Goal: Task Accomplishment & Management: Manage account settings

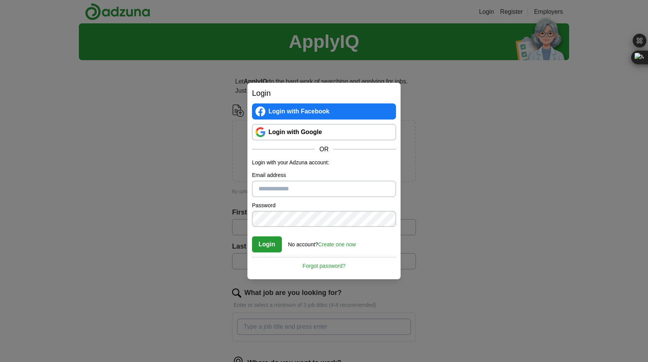
click at [347, 133] on link "Login with Google" at bounding box center [324, 132] width 144 height 16
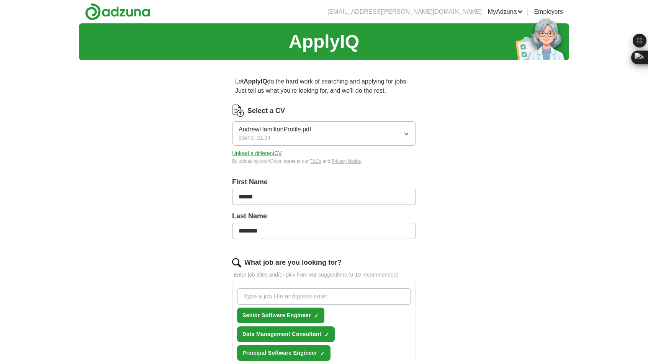
scroll to position [317, 0]
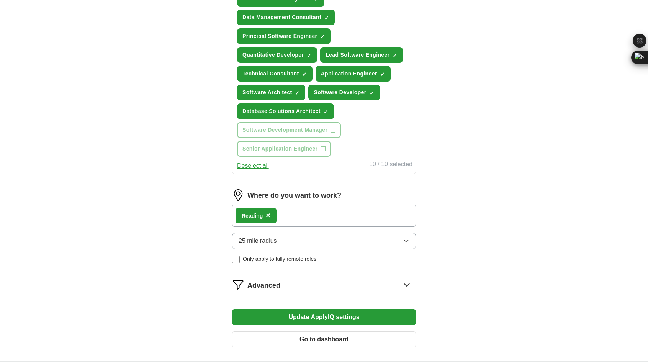
click at [344, 219] on div "Reading ×" at bounding box center [324, 216] width 184 height 22
click at [329, 214] on div "Reading ×" at bounding box center [324, 216] width 184 height 22
click at [311, 215] on div "Reading ×" at bounding box center [324, 216] width 184 height 22
click at [317, 313] on button "Update ApplyIQ settings" at bounding box center [324, 317] width 184 height 16
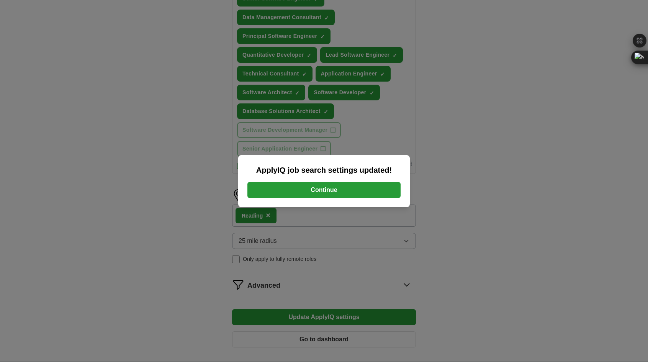
click at [360, 182] on button "Continue" at bounding box center [323, 190] width 153 height 16
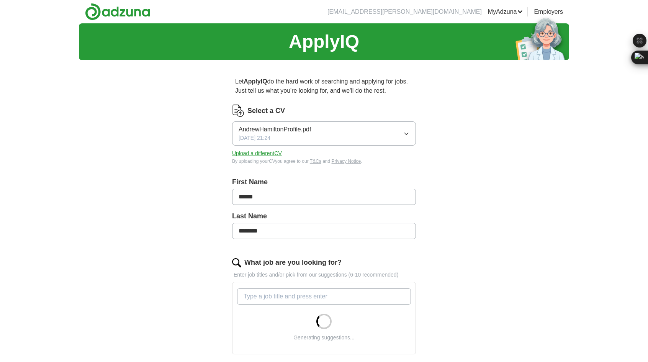
click at [268, 153] on button "Upload a different CV" at bounding box center [257, 153] width 50 height 8
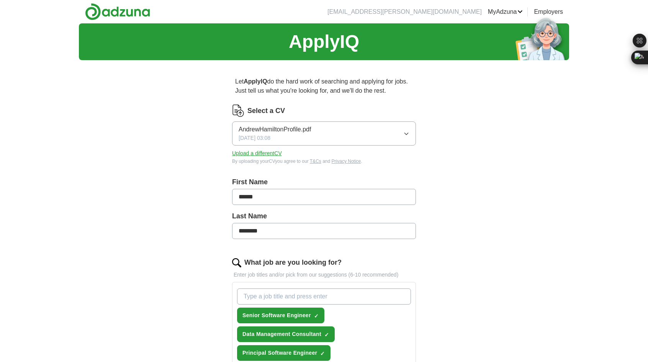
scroll to position [317, 0]
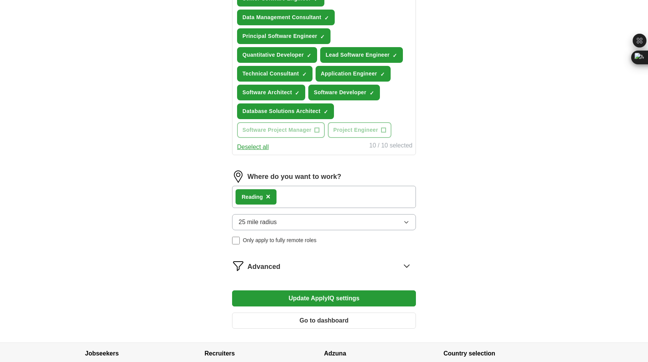
click at [369, 190] on div "Reading ×" at bounding box center [324, 197] width 184 height 22
click at [346, 216] on button "25 mile radius" at bounding box center [324, 222] width 184 height 16
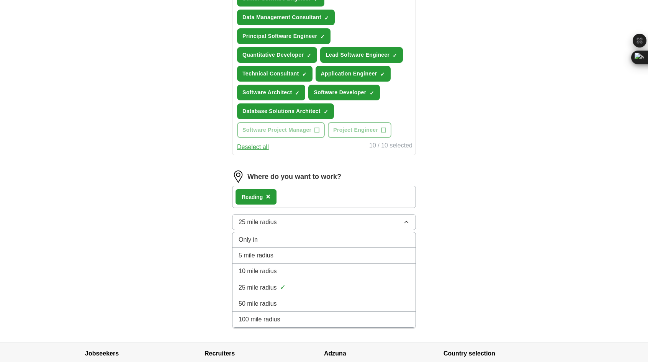
click at [322, 284] on div "25 mile radius ✓" at bounding box center [324, 287] width 171 height 10
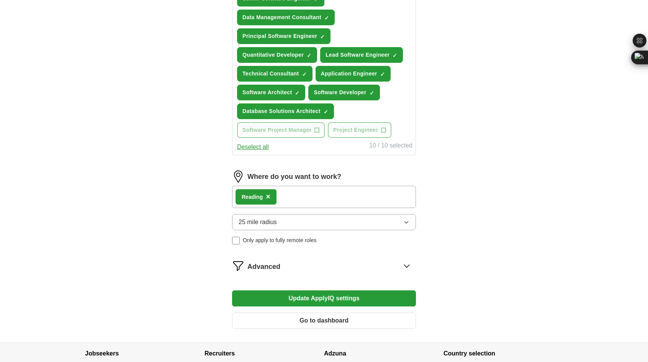
click at [275, 172] on label "Where do you want to work?" at bounding box center [294, 177] width 94 height 10
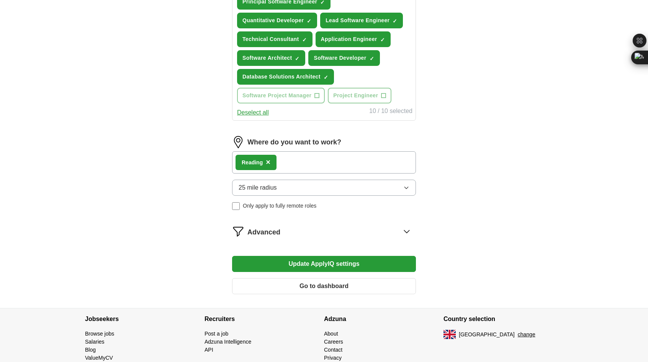
scroll to position [372, 0]
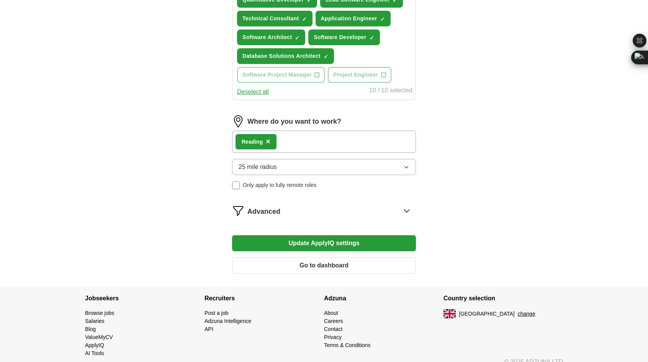
click at [327, 165] on button "25 mile radius" at bounding box center [324, 167] width 184 height 16
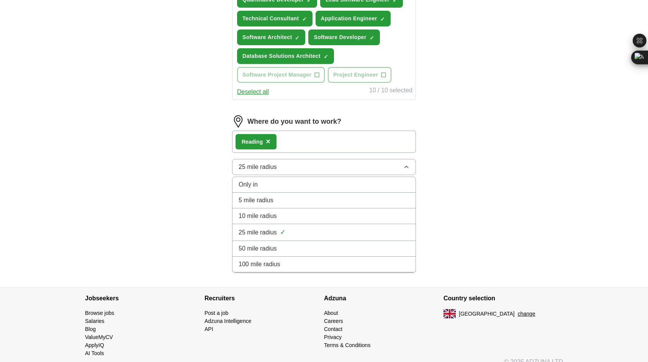
click at [297, 260] on div "100 mile radius" at bounding box center [324, 264] width 171 height 9
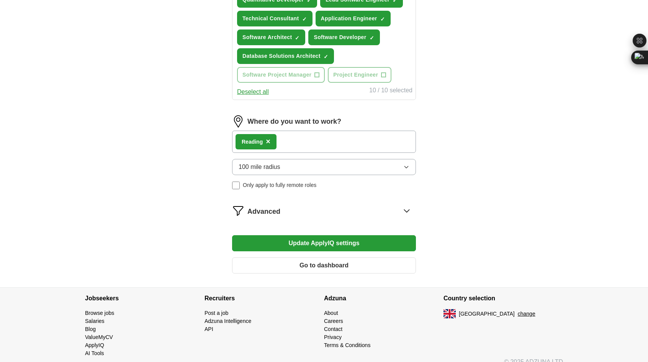
click at [368, 238] on button "Update ApplyIQ settings" at bounding box center [324, 243] width 184 height 16
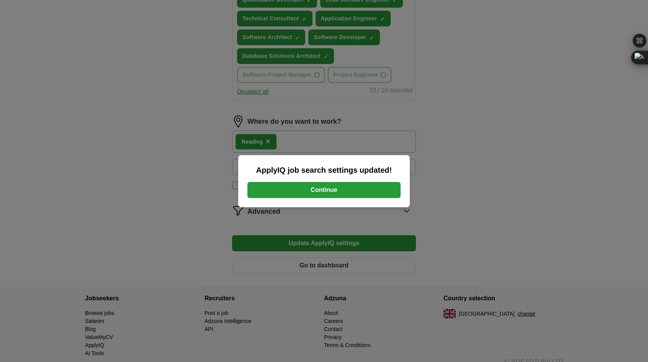
click at [348, 190] on button "Continue" at bounding box center [323, 190] width 153 height 16
